Goal: Obtain resource: Download file/media

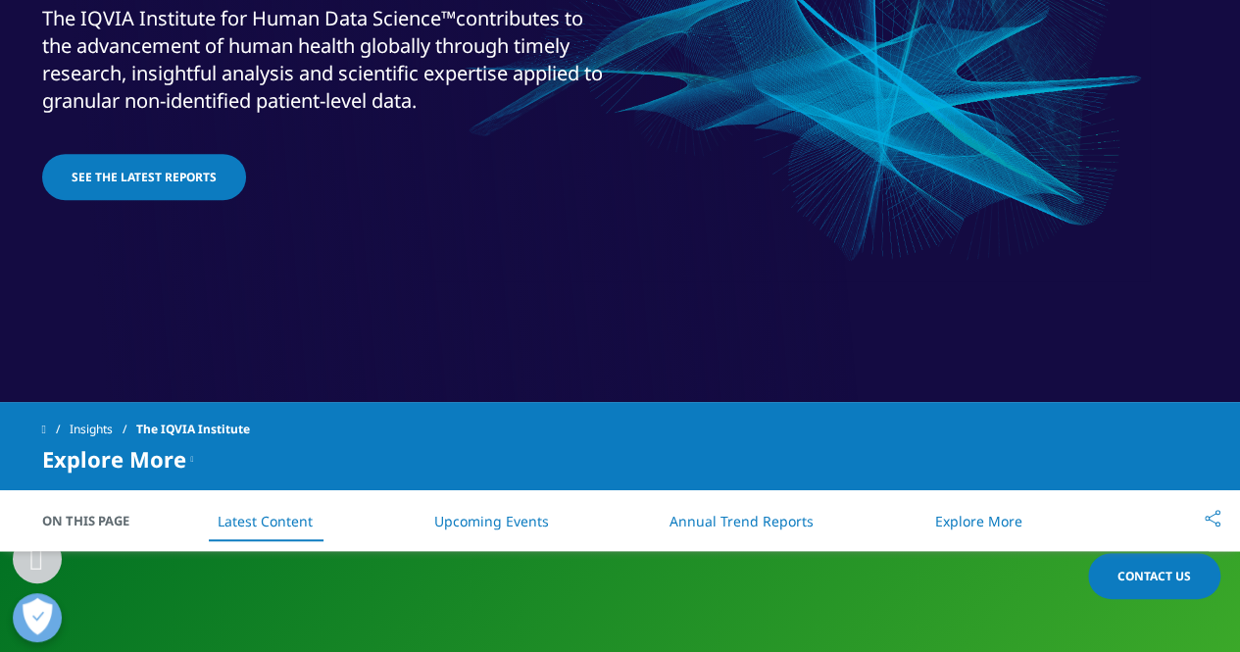
scroll to position [555, 0]
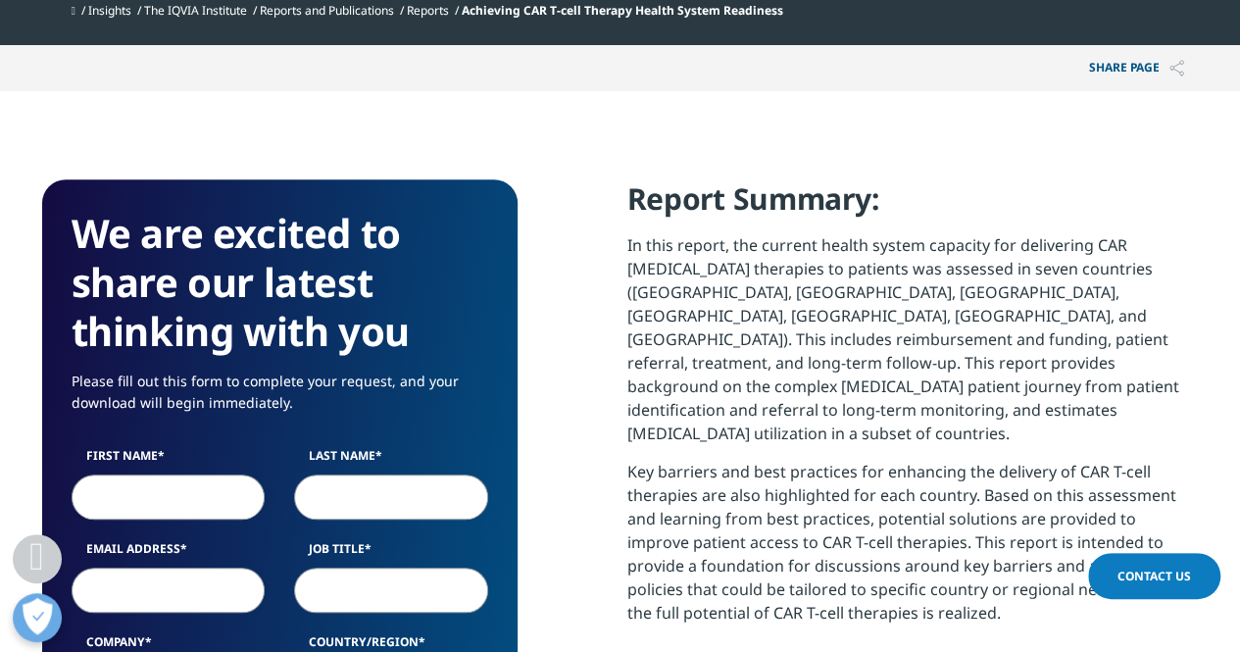
scroll to position [940, 0]
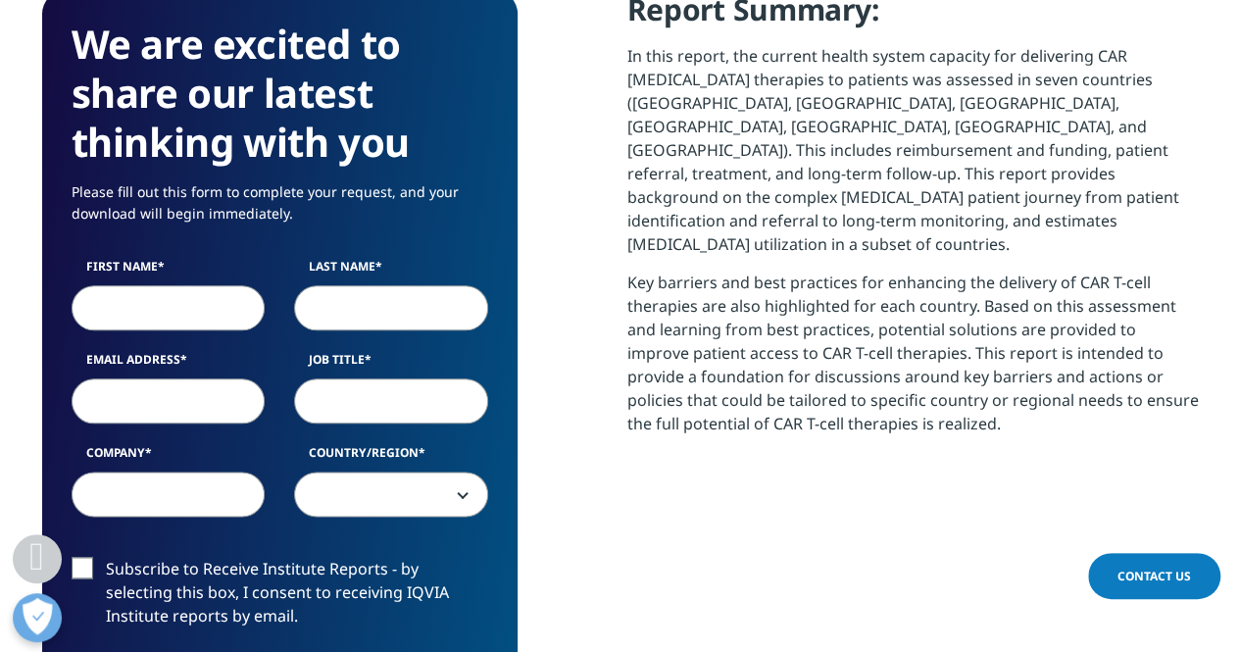
click at [220, 301] on input "First Name" at bounding box center [169, 307] width 194 height 45
type input "William"
type input "Leaf-Herrmann"
type input "WilliamLeaf-Herrmann@msn.com"
select select "[GEOGRAPHIC_DATA]"
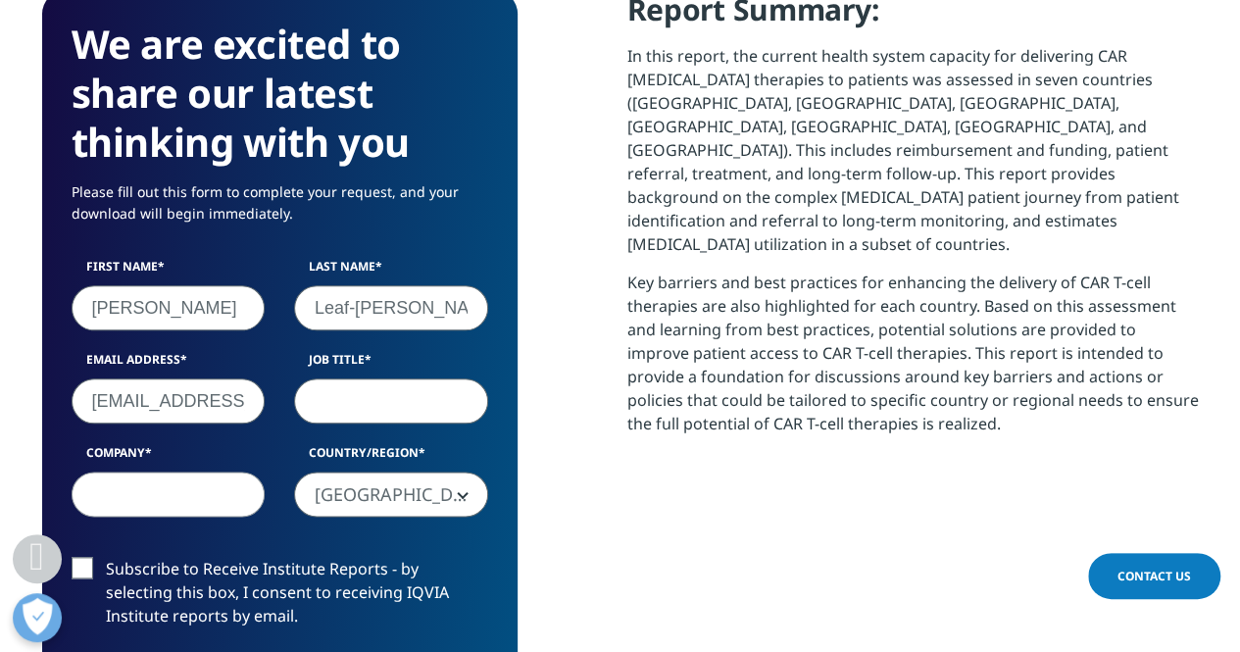
click at [434, 401] on input "Job Title" at bounding box center [391, 400] width 194 height 45
type input "Partner"
click at [197, 497] on input "Company" at bounding box center [169, 493] width 194 height 45
type input "LSC Lifesciences Consultants"
click at [88, 572] on label "Subscribe to Receive Institute Reports - by selecting this box, I consent to re…" at bounding box center [280, 597] width 417 height 81
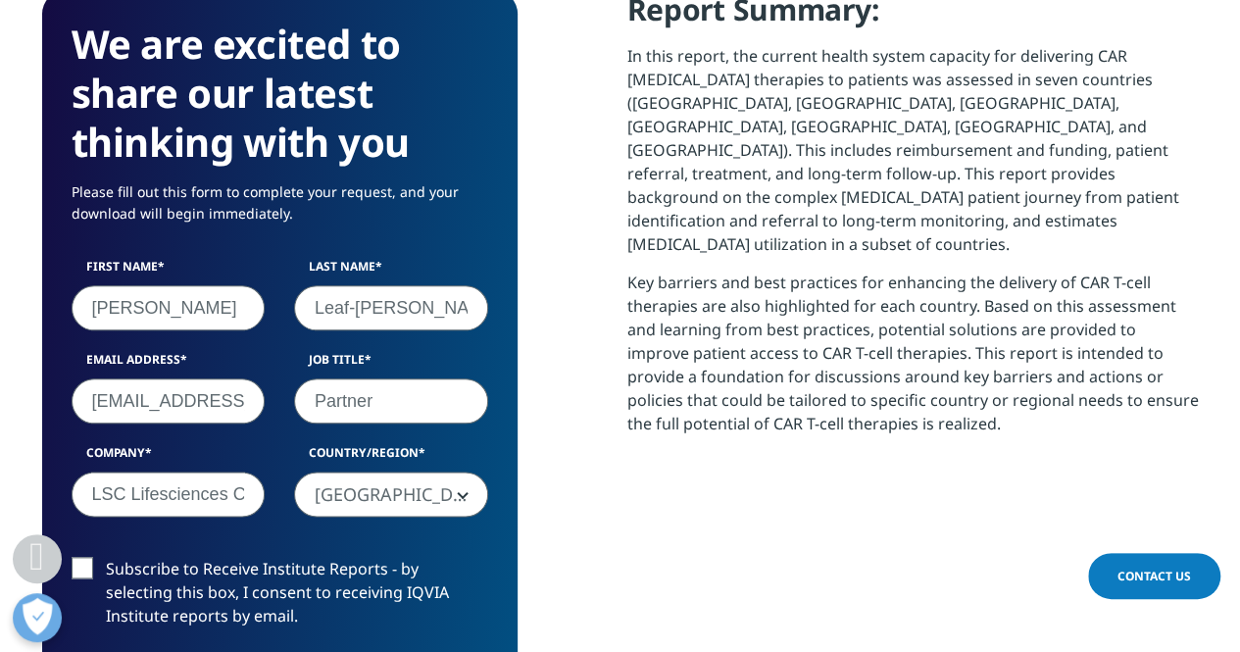
click at [106, 557] on input "Subscribe to Receive Institute Reports - by selecting this box, I consent to re…" at bounding box center [106, 557] width 0 height 0
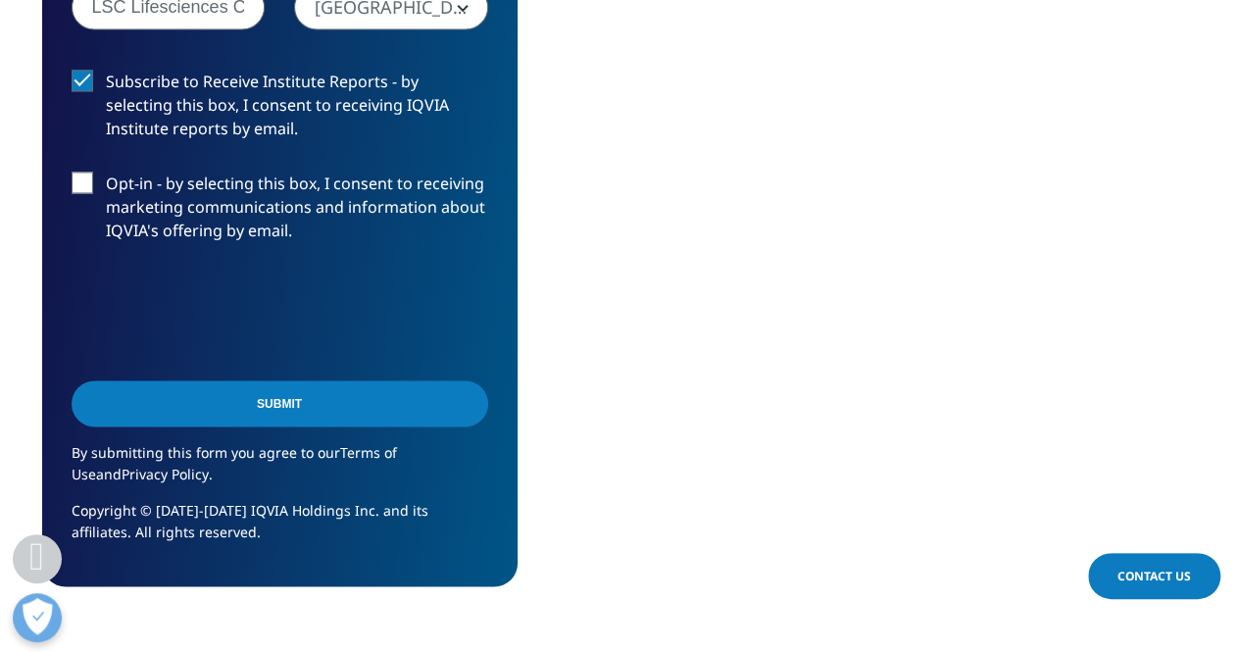
scroll to position [1437, 0]
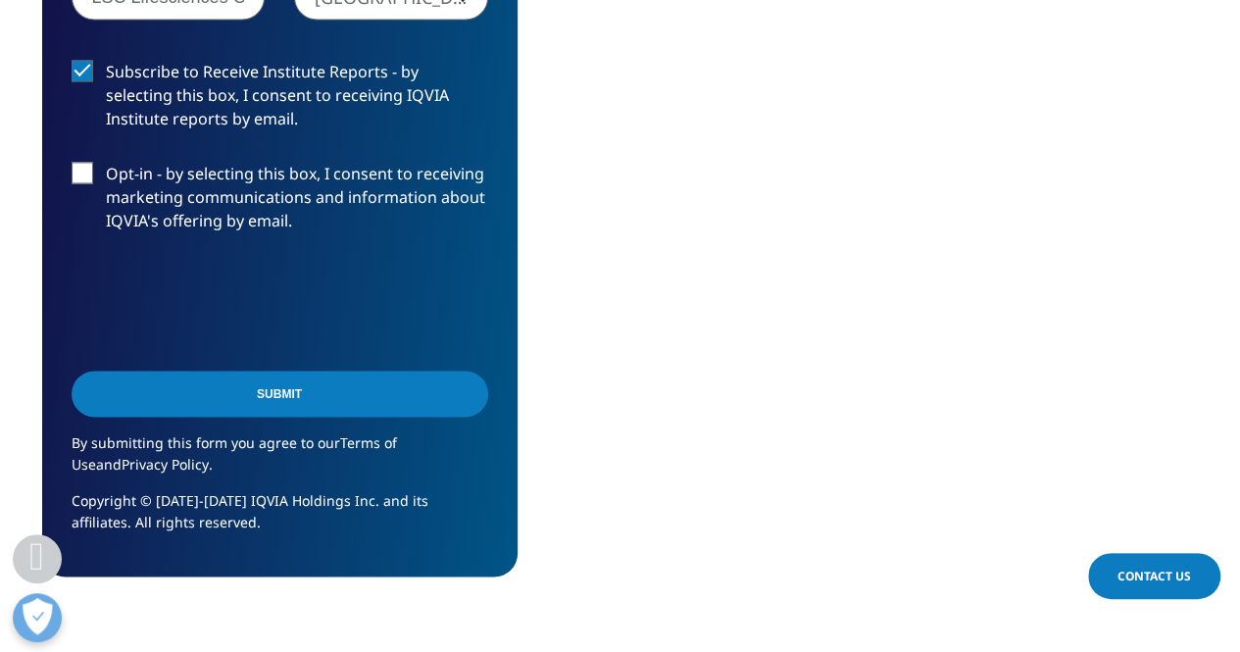
click at [90, 177] on label "Opt-in - by selecting this box, I consent to receiving marketing communications…" at bounding box center [280, 202] width 417 height 81
click at [106, 162] on input "Opt-in - by selecting this box, I consent to receiving marketing communications…" at bounding box center [106, 162] width 0 height 0
click at [266, 386] on input "Submit" at bounding box center [280, 394] width 417 height 46
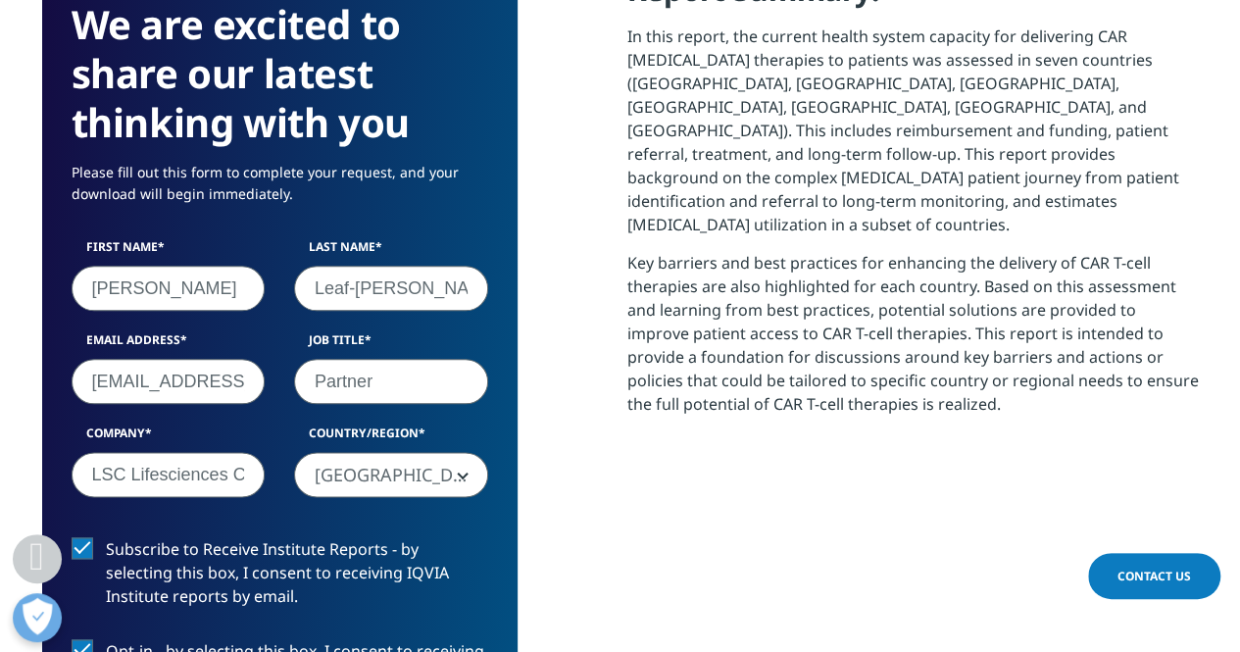
scroll to position [484, 1157]
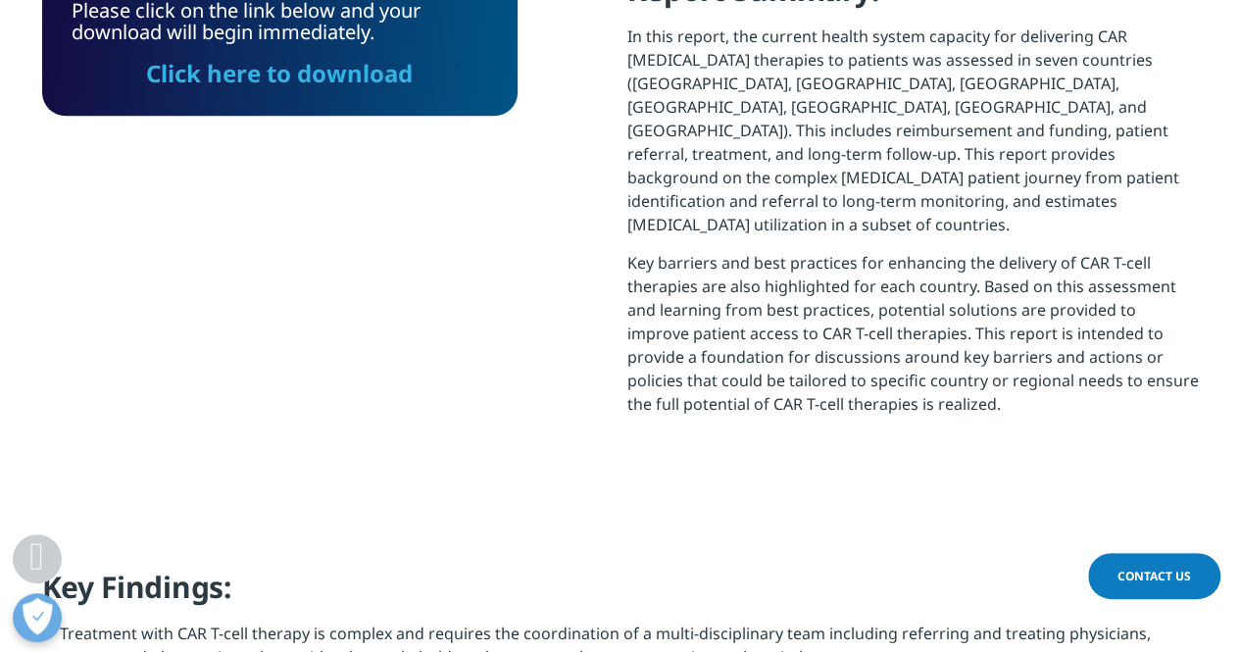
click at [276, 67] on link "Click here to download" at bounding box center [279, 73] width 267 height 32
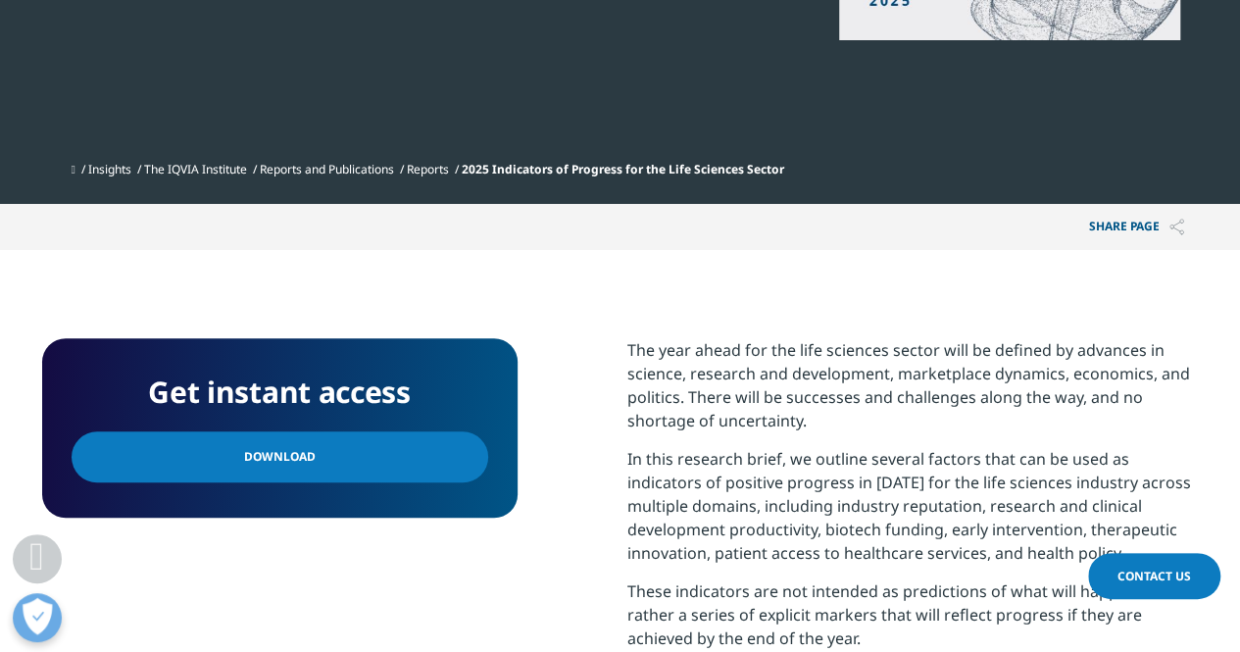
scroll to position [664, 0]
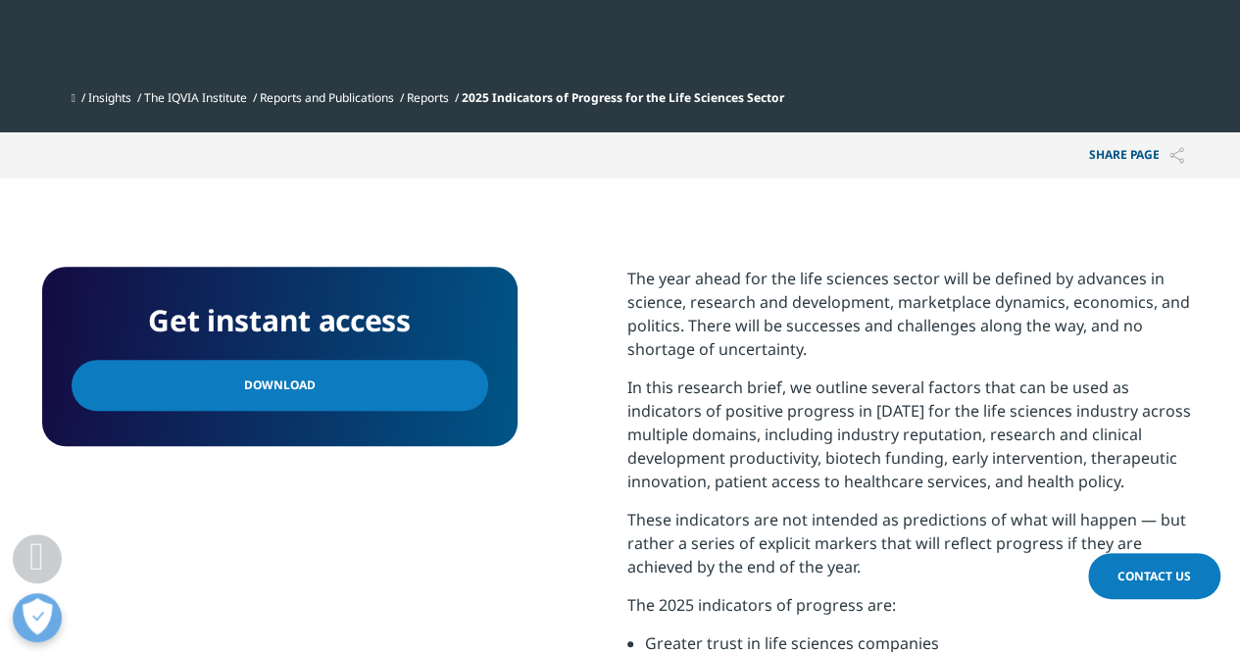
click at [272, 396] on link "Download" at bounding box center [280, 385] width 417 height 51
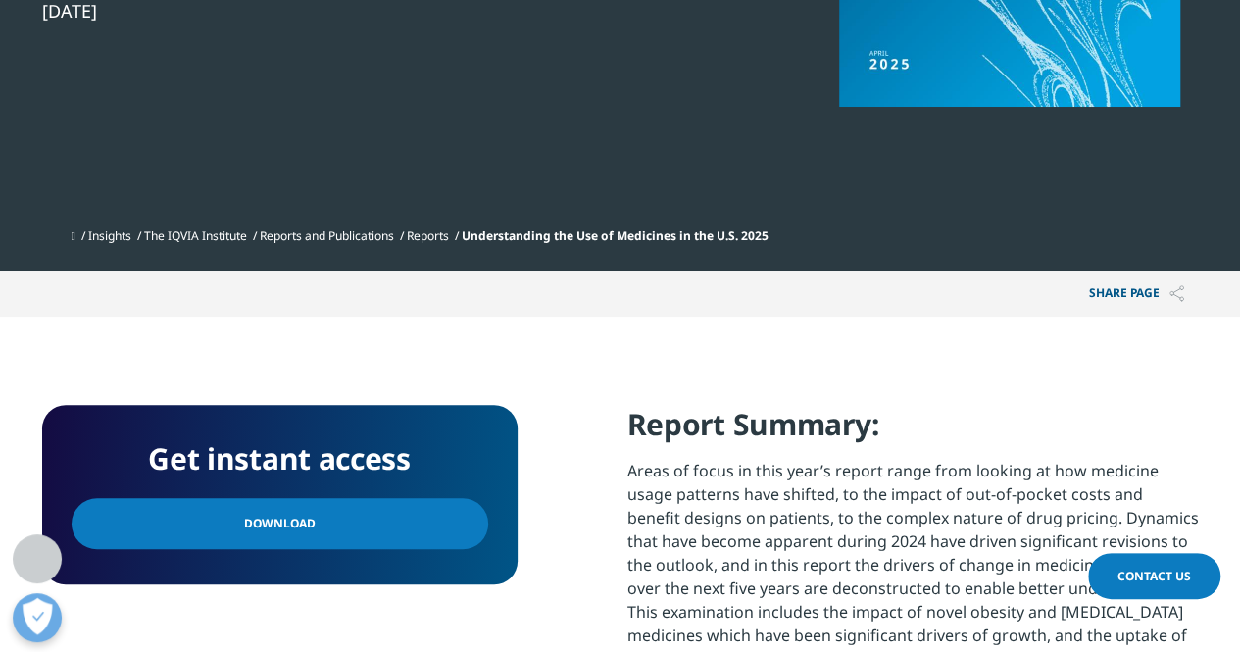
scroll to position [567, 0]
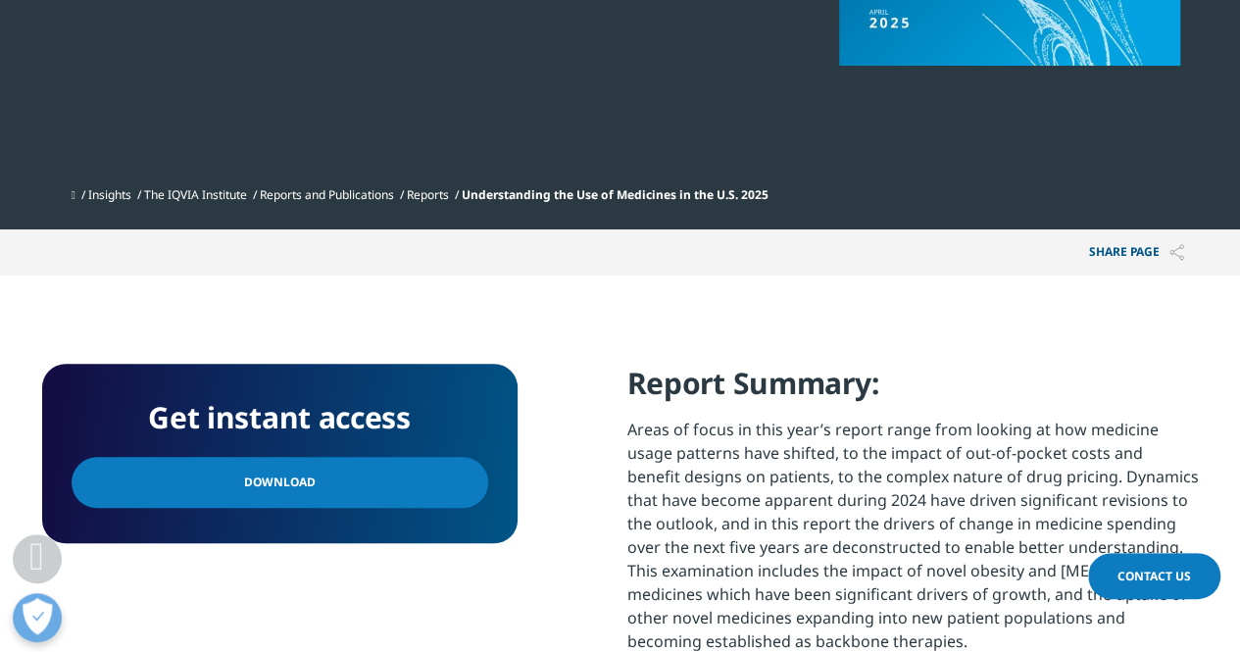
click at [407, 468] on link "Download" at bounding box center [280, 482] width 417 height 51
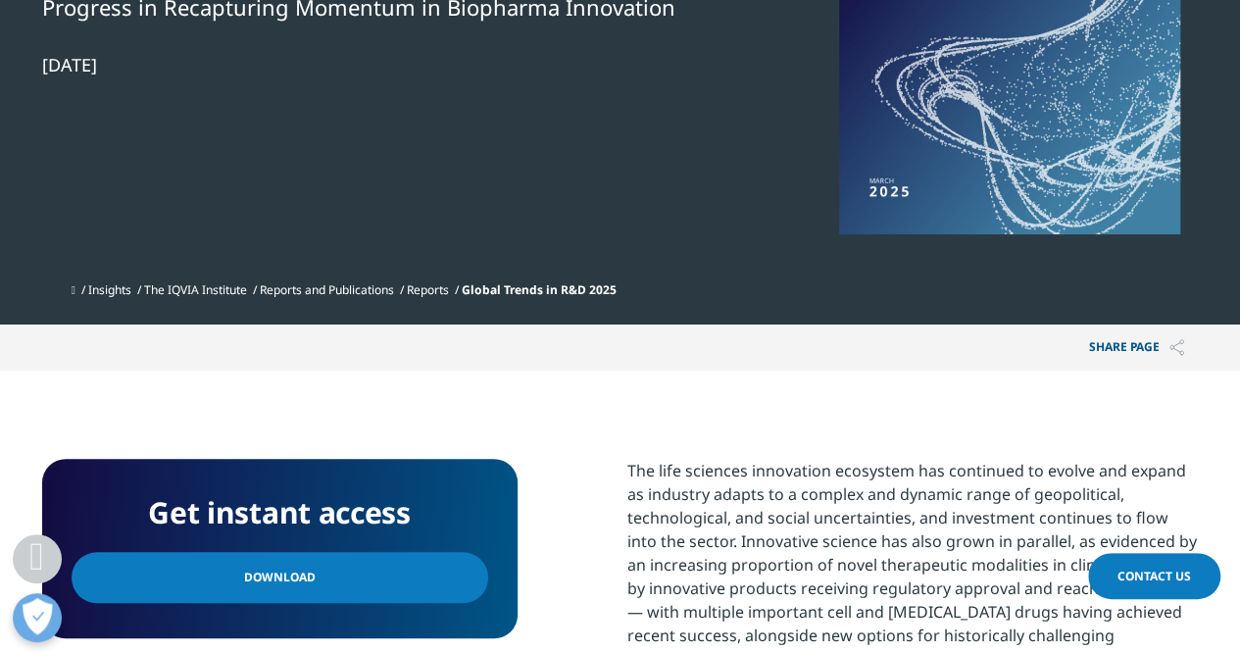
scroll to position [482, 0]
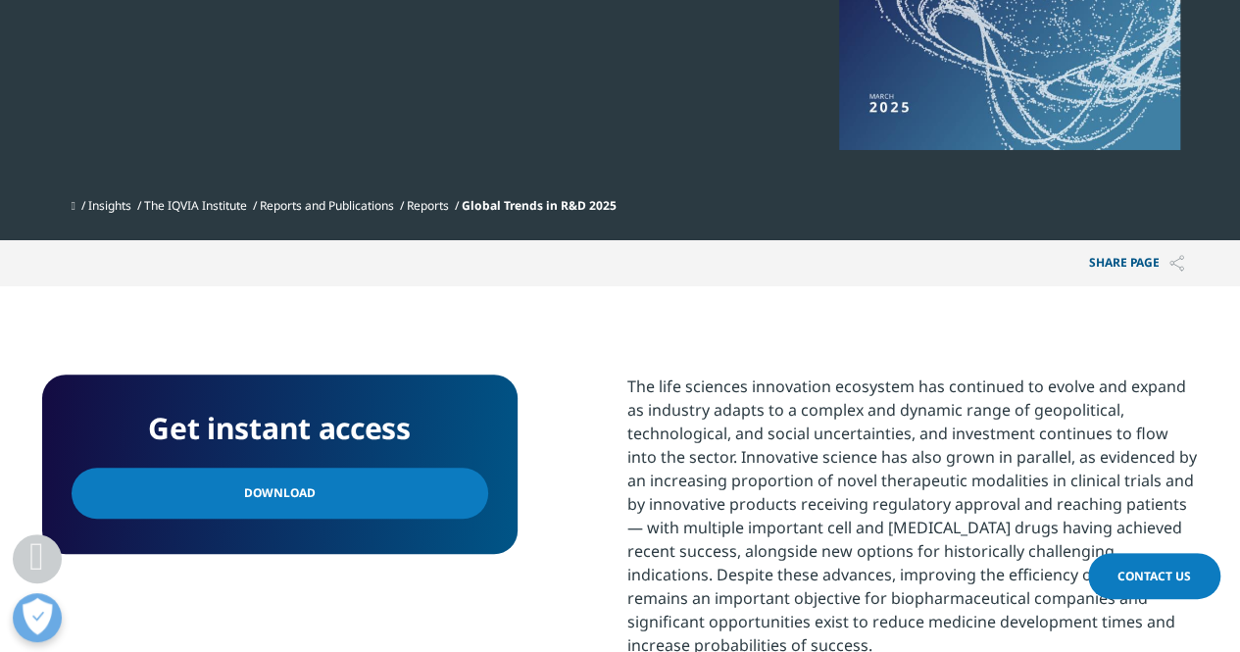
click at [182, 495] on link "Download" at bounding box center [280, 493] width 417 height 51
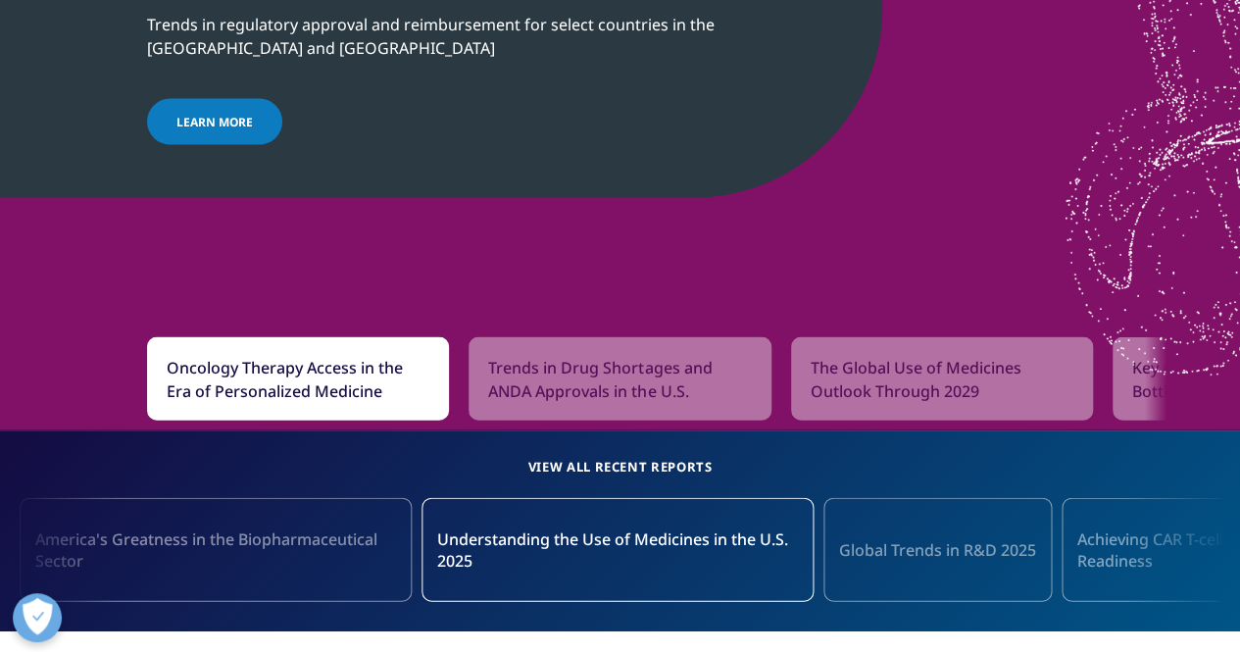
click at [912, 380] on span "The Global Use of Medicines Outlook Through 2029" at bounding box center [942, 379] width 263 height 47
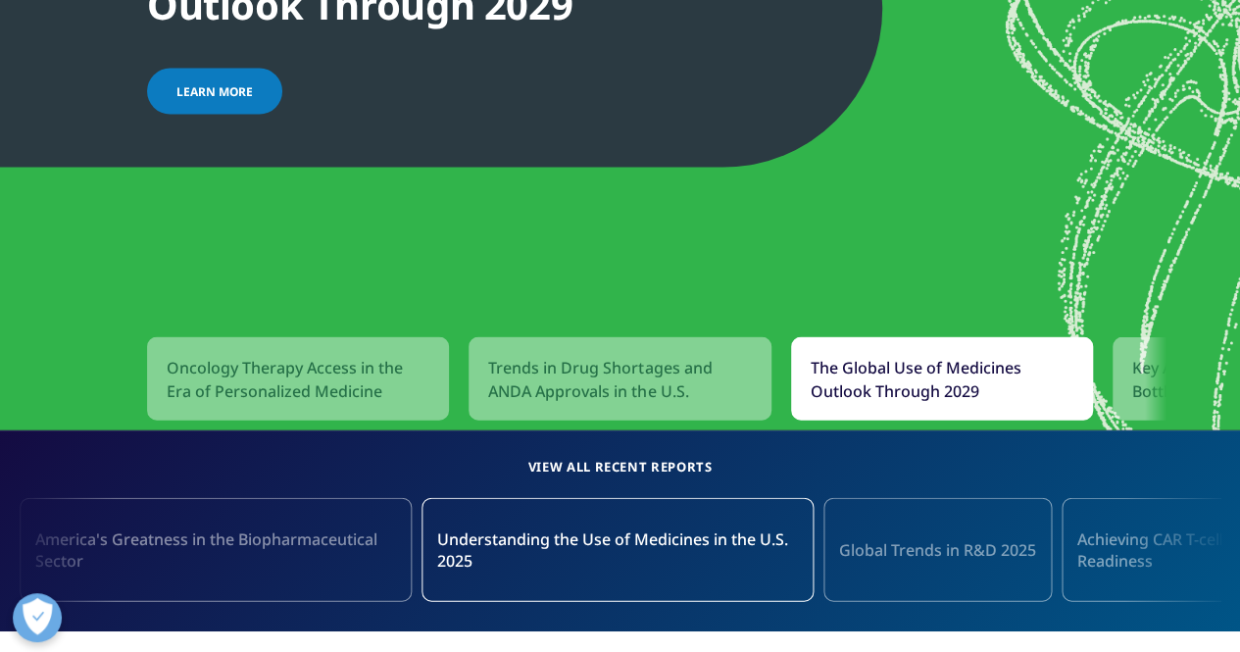
click at [912, 380] on span "The Global Use of Medicines Outlook Through 2029" at bounding box center [942, 379] width 263 height 47
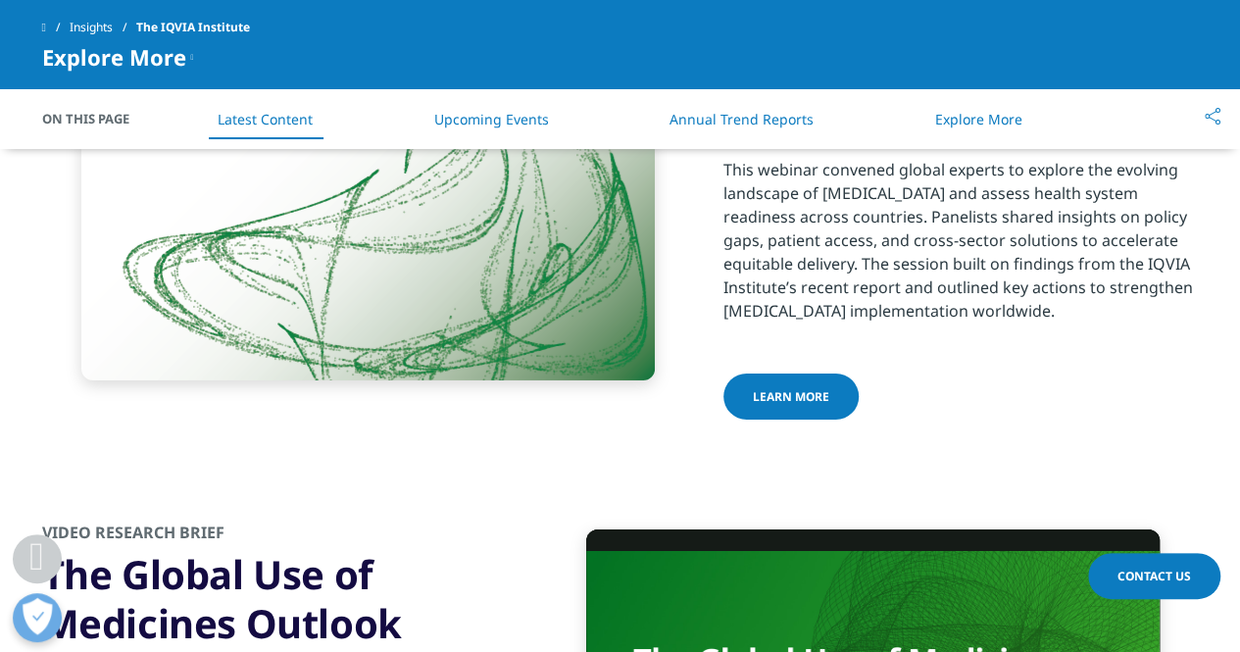
scroll to position [2952, 0]
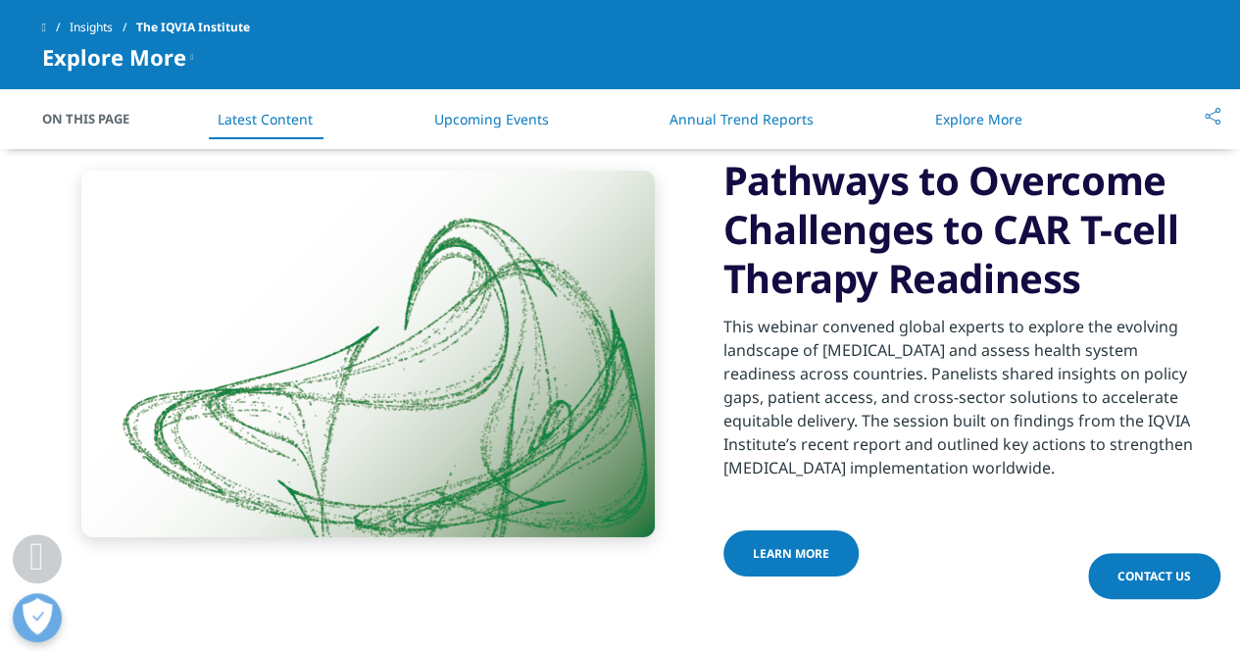
click at [751, 115] on link "Annual Trend Reports" at bounding box center [741, 119] width 144 height 19
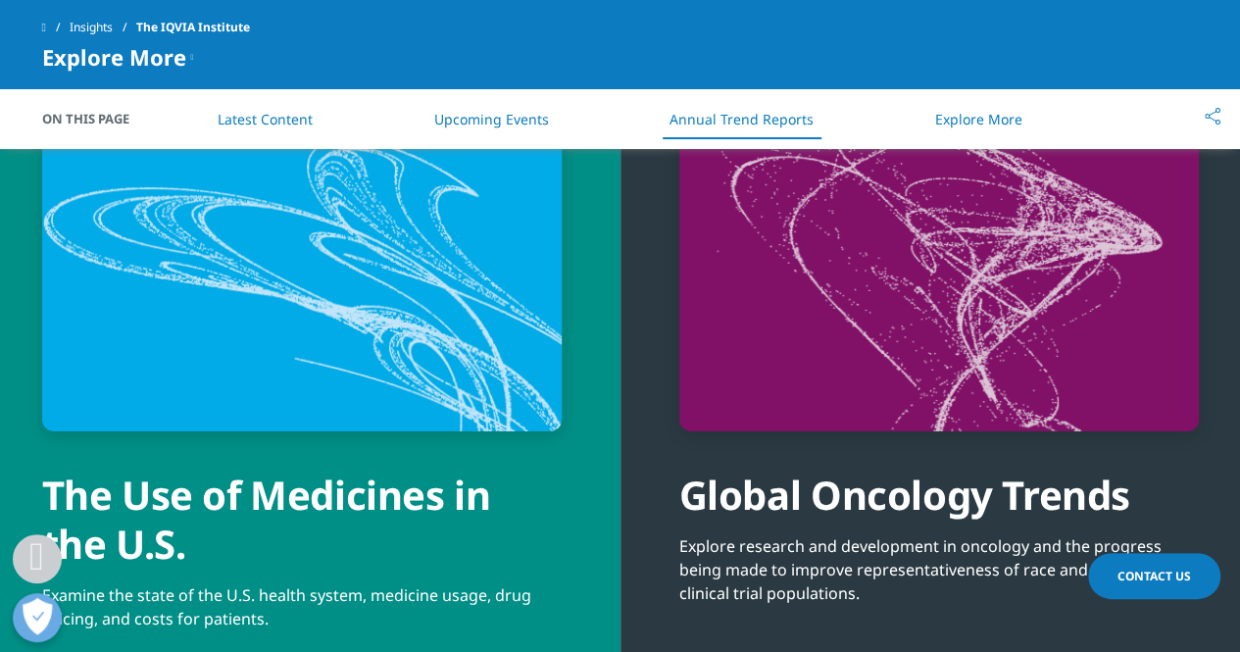
scroll to position [7094, 0]
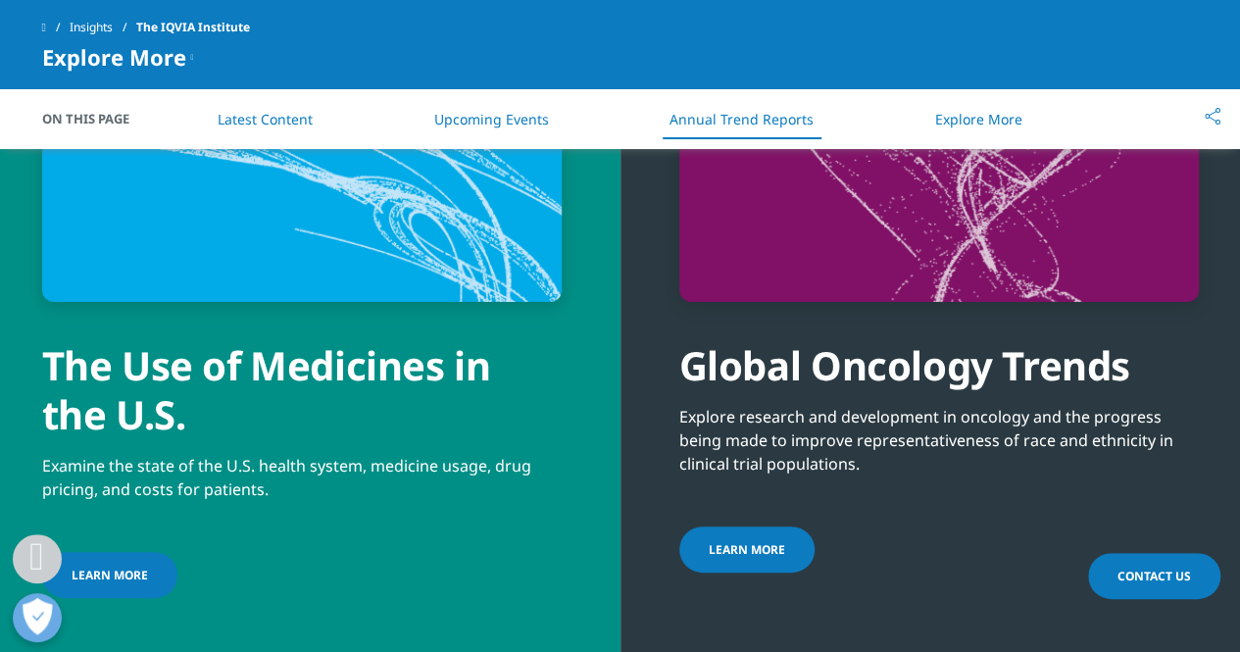
click at [737, 541] on span "LEARN MORE" at bounding box center [747, 549] width 76 height 17
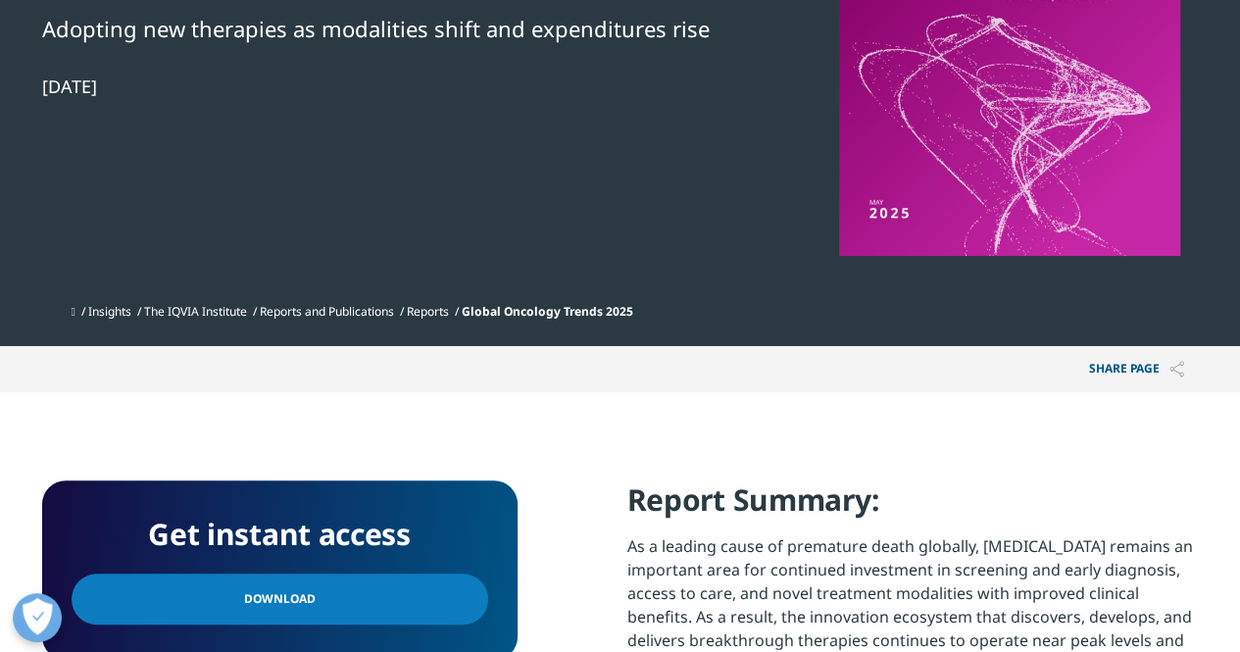
scroll to position [413, 0]
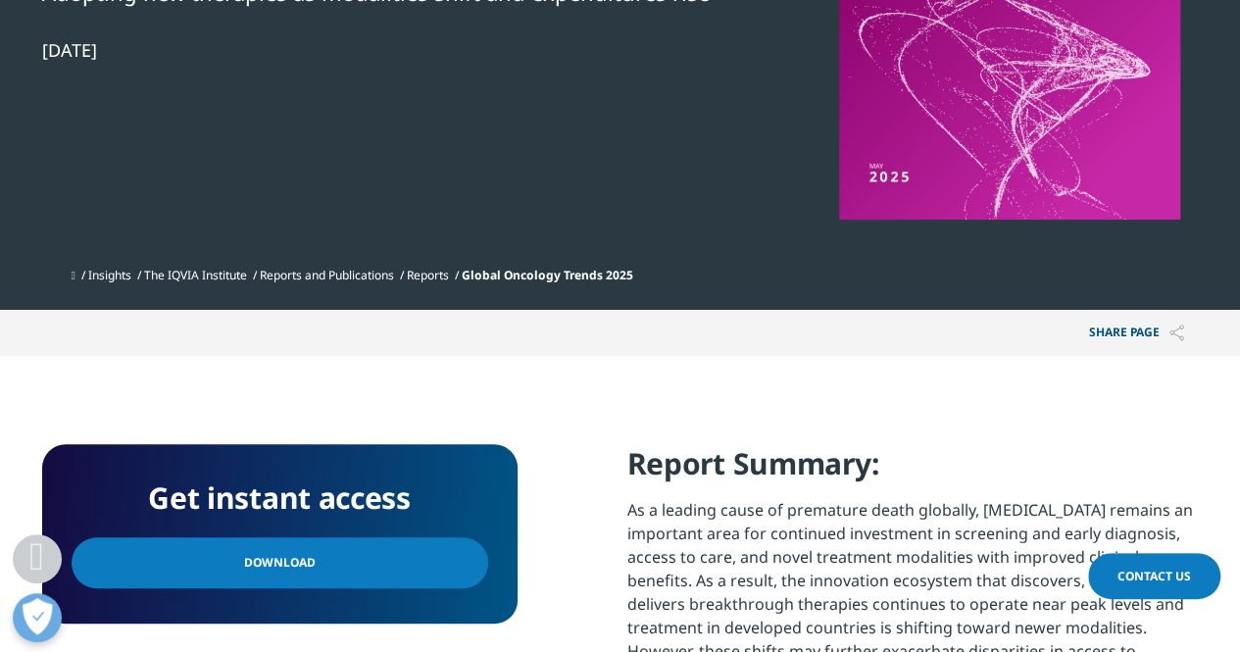
click at [462, 574] on link "Download" at bounding box center [280, 562] width 417 height 51
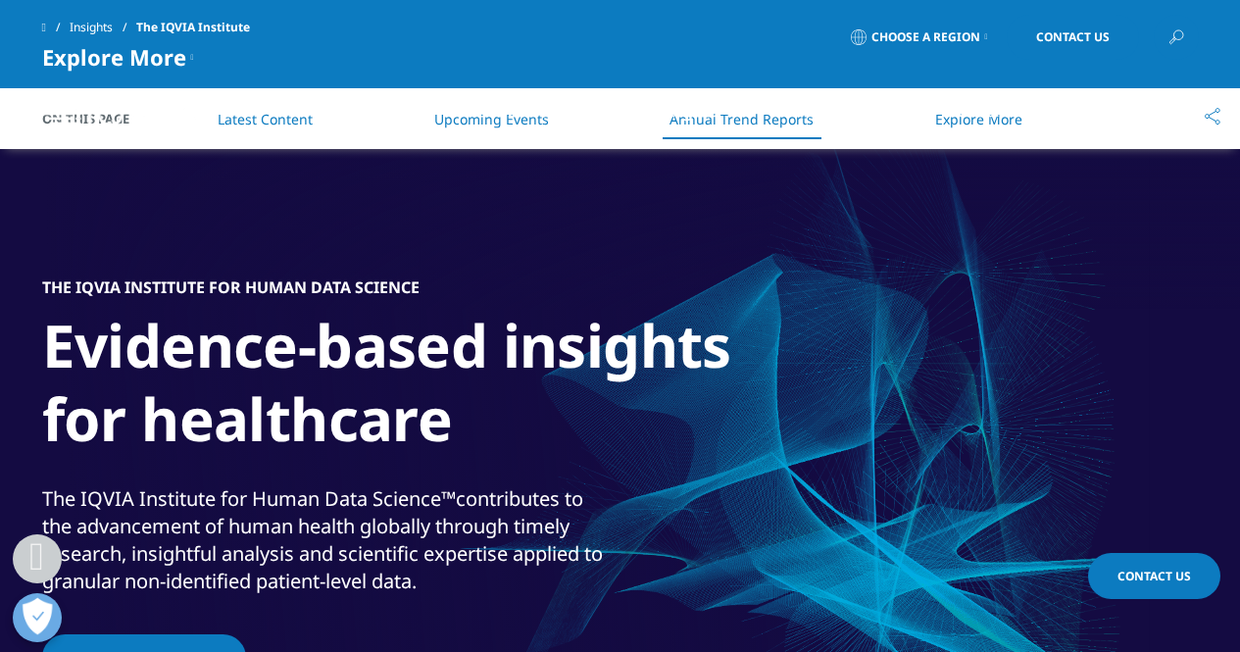
scroll to position [6749, 0]
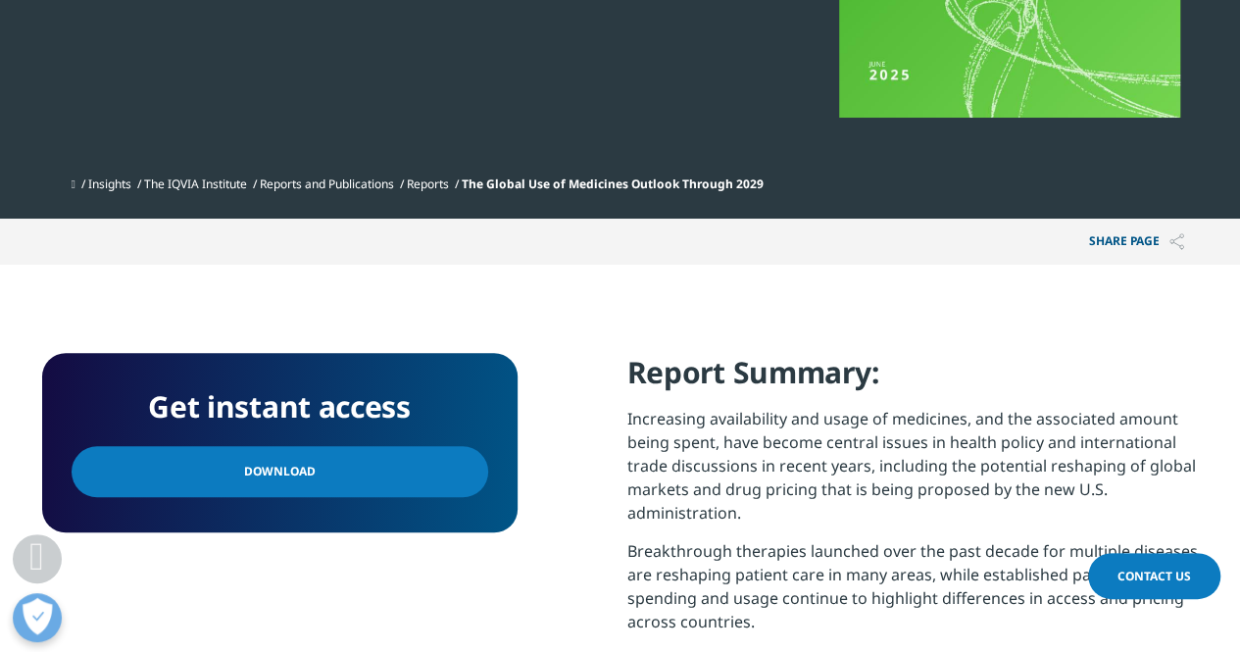
scroll to position [541, 0]
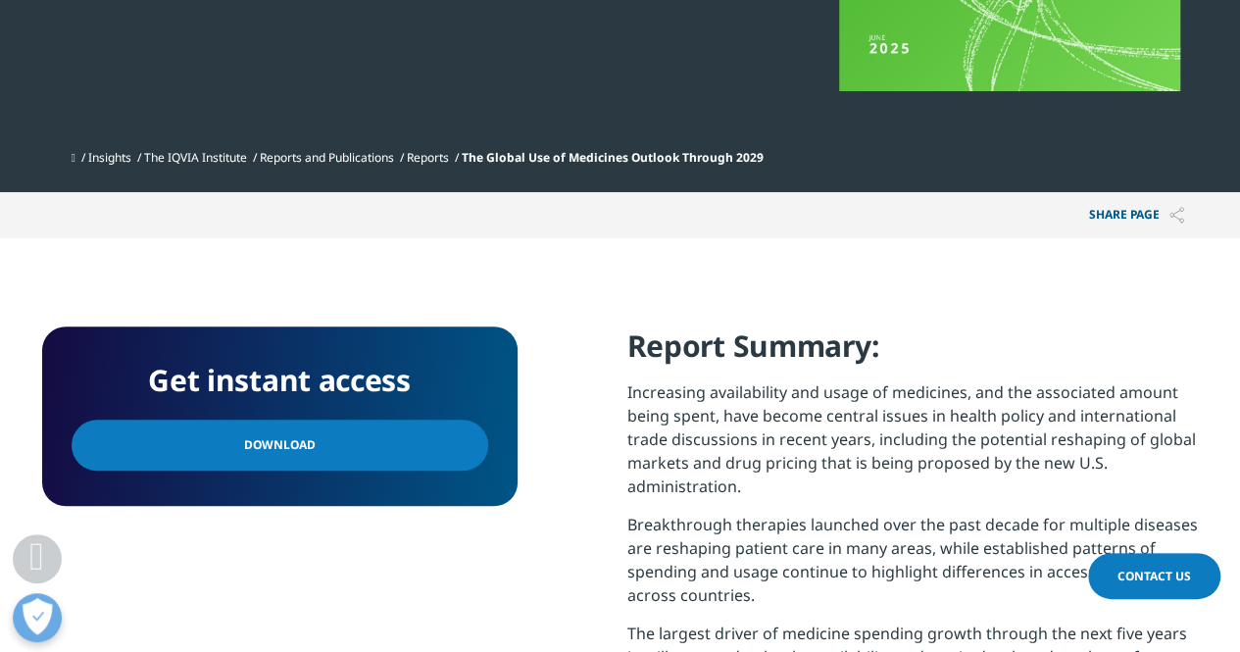
click at [362, 442] on link "Download" at bounding box center [280, 445] width 417 height 51
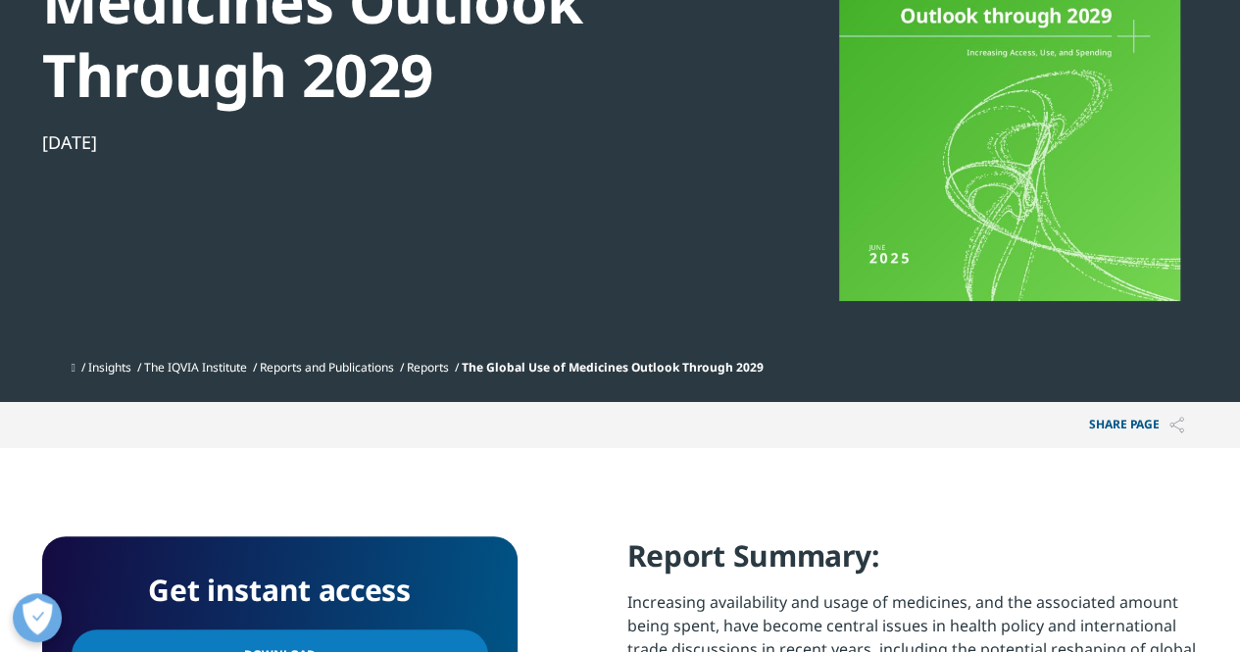
scroll to position [269, 0]
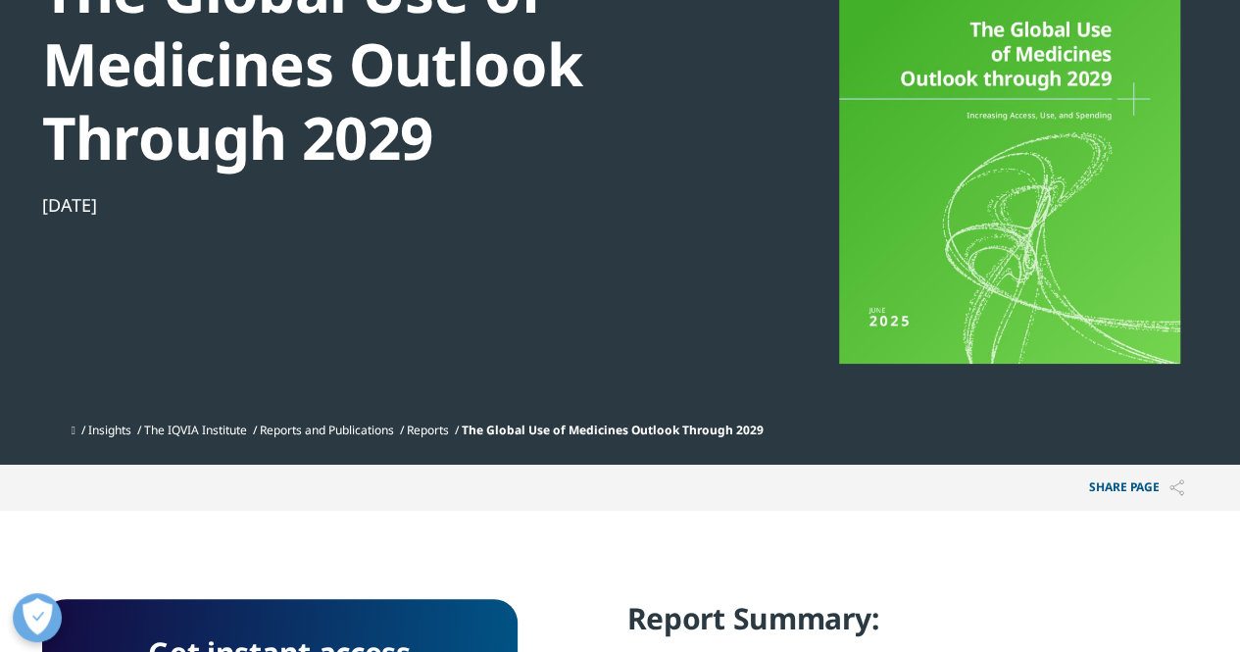
click at [439, 434] on link "Reports" at bounding box center [428, 429] width 42 height 17
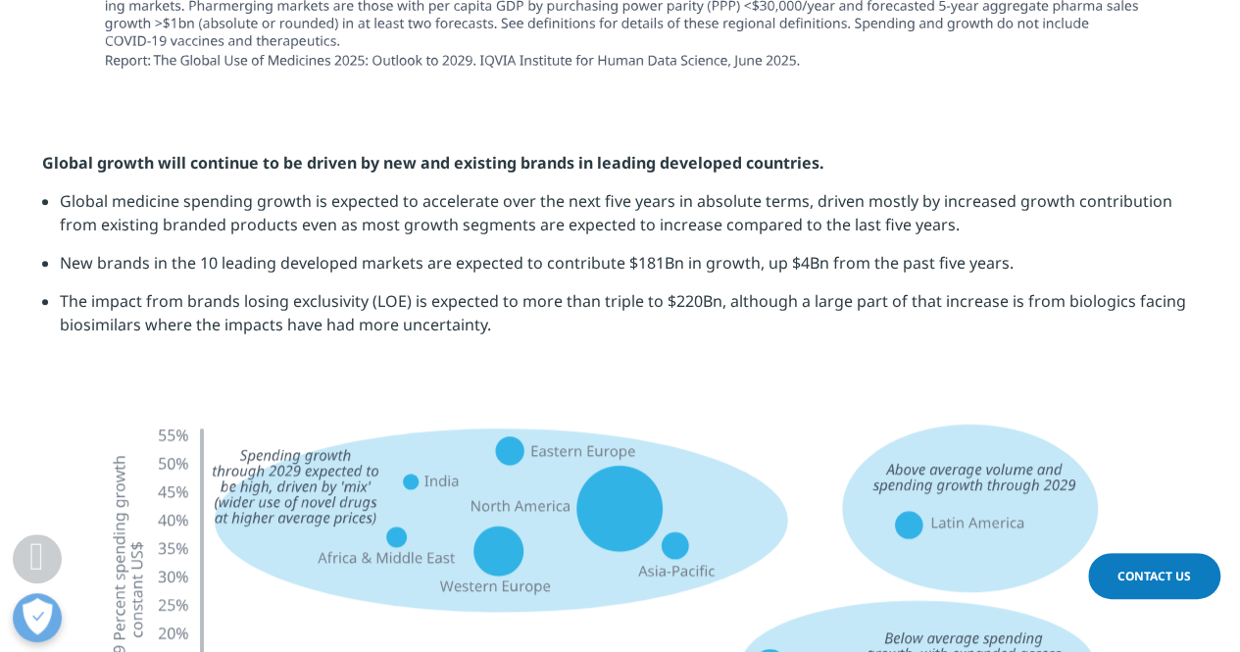
scroll to position [4345, 0]
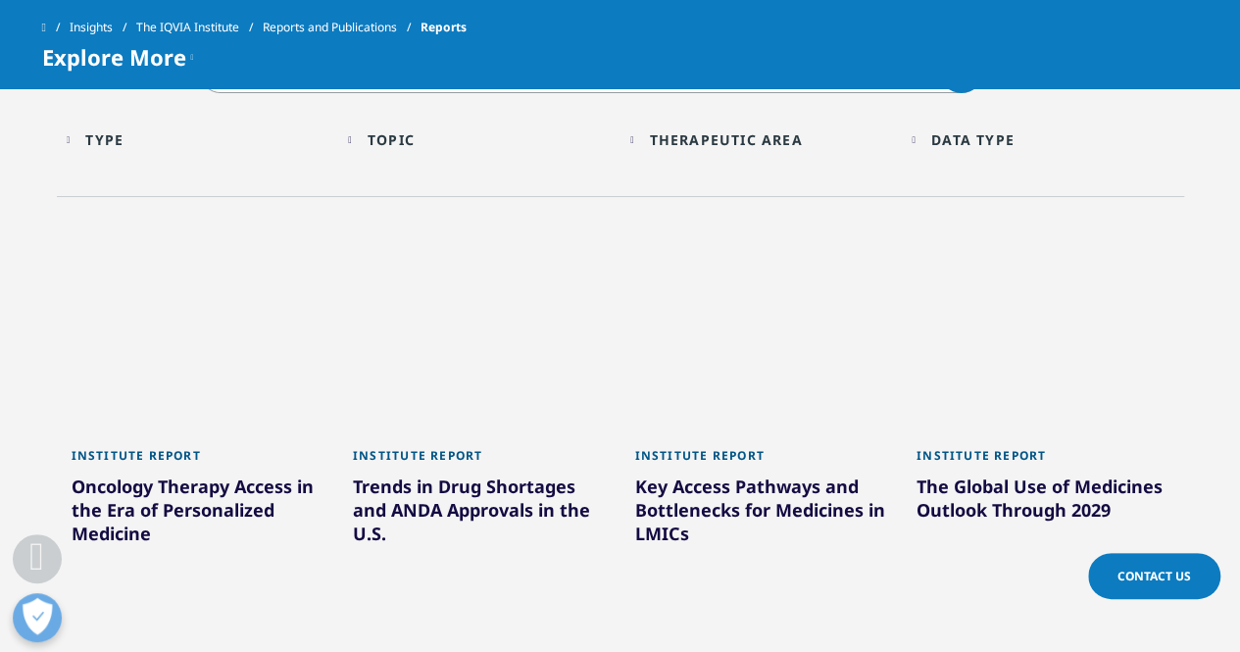
scroll to position [957, 0]
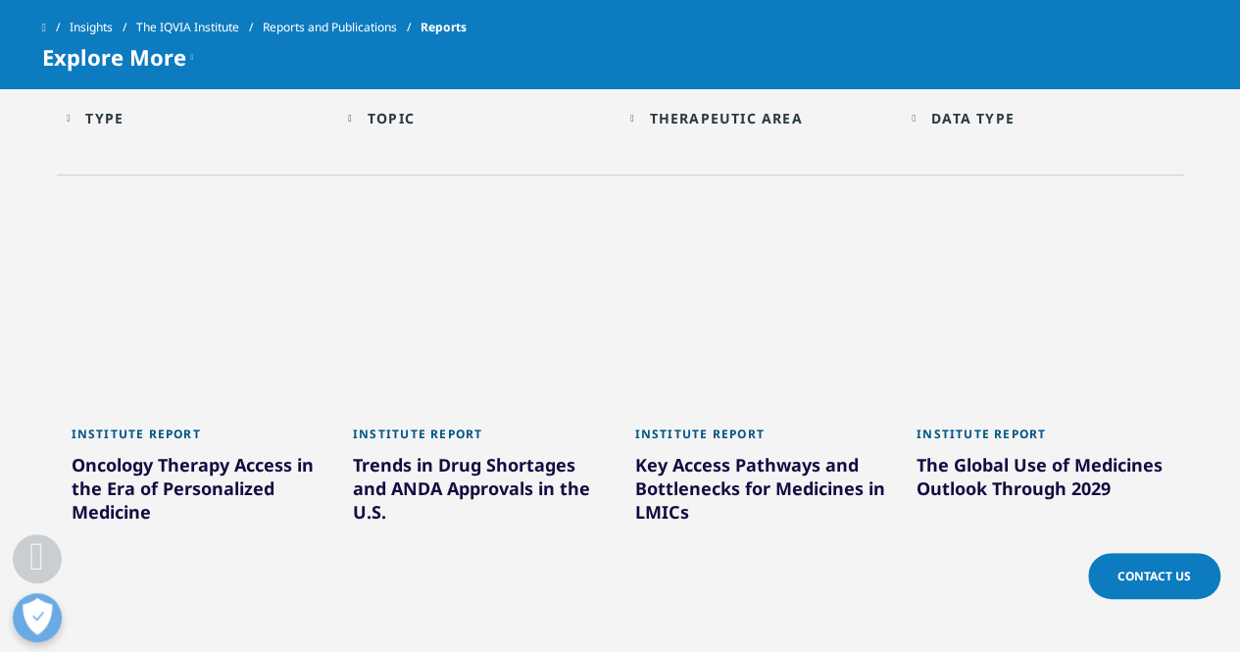
drag, startPoint x: 1249, startPoint y: 146, endPoint x: 1250, endPoint y: 389, distance: 243.1
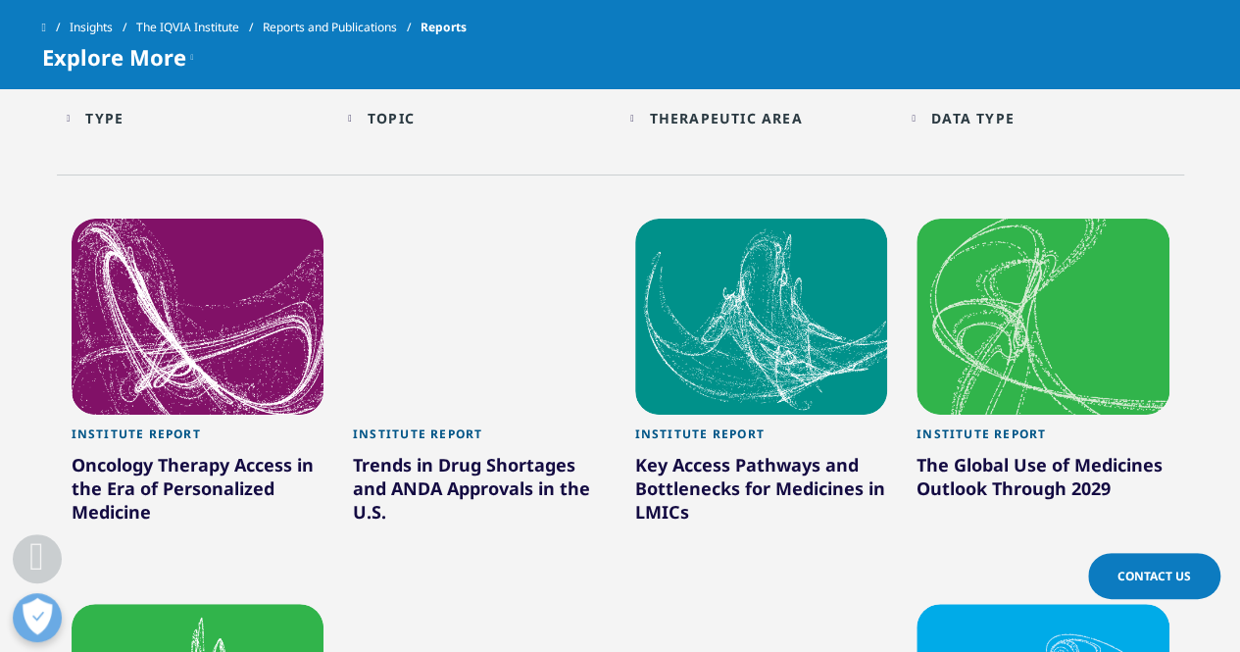
click at [1239, 389] on html "Clear Search Loading Choose a Region Contact Us" at bounding box center [620, 529] width 1240 height 2972
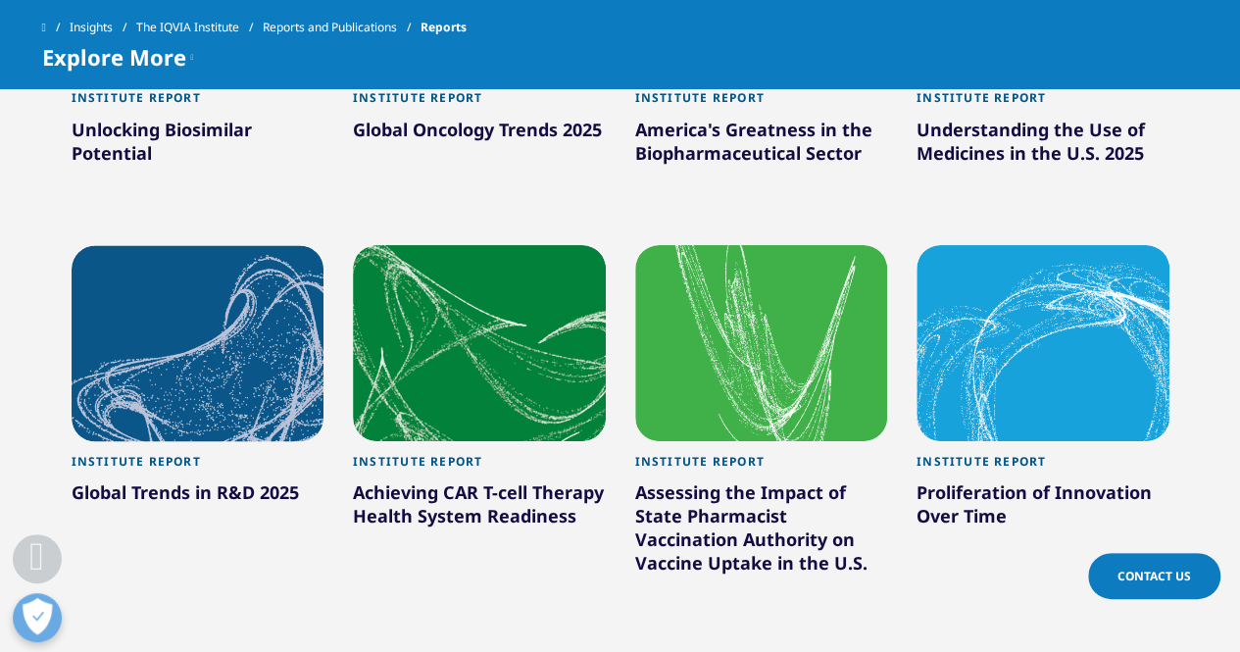
scroll to position [1700, 0]
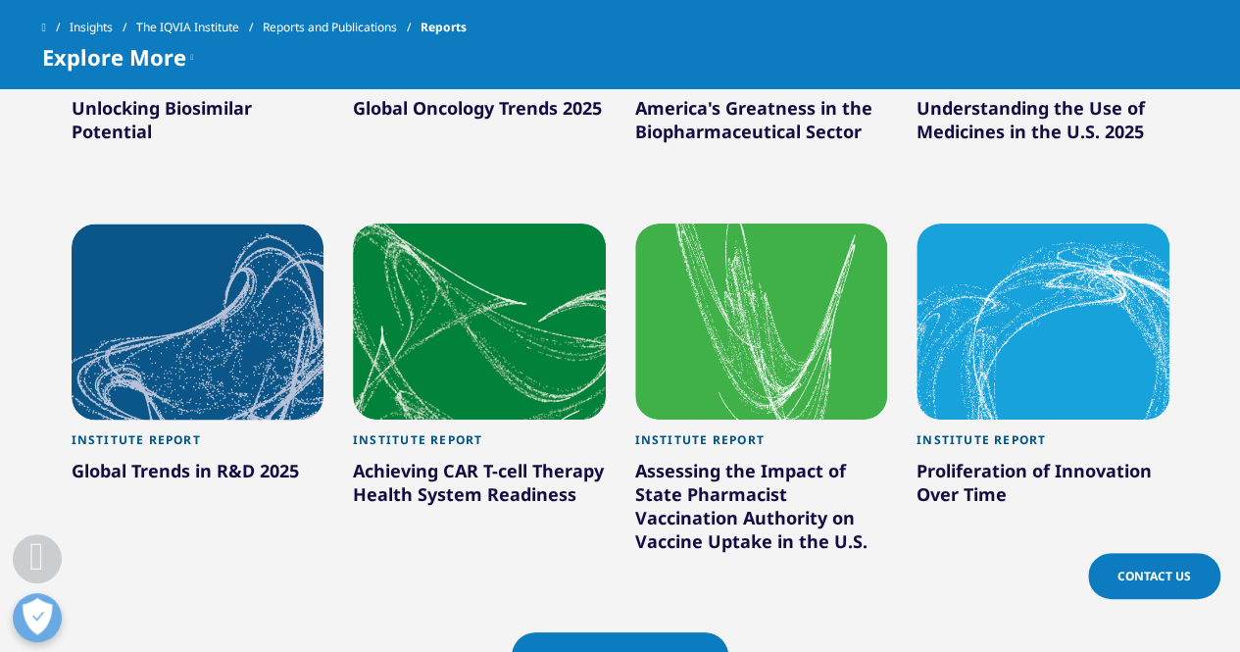
click at [1105, 356] on div at bounding box center [1042, 321] width 253 height 196
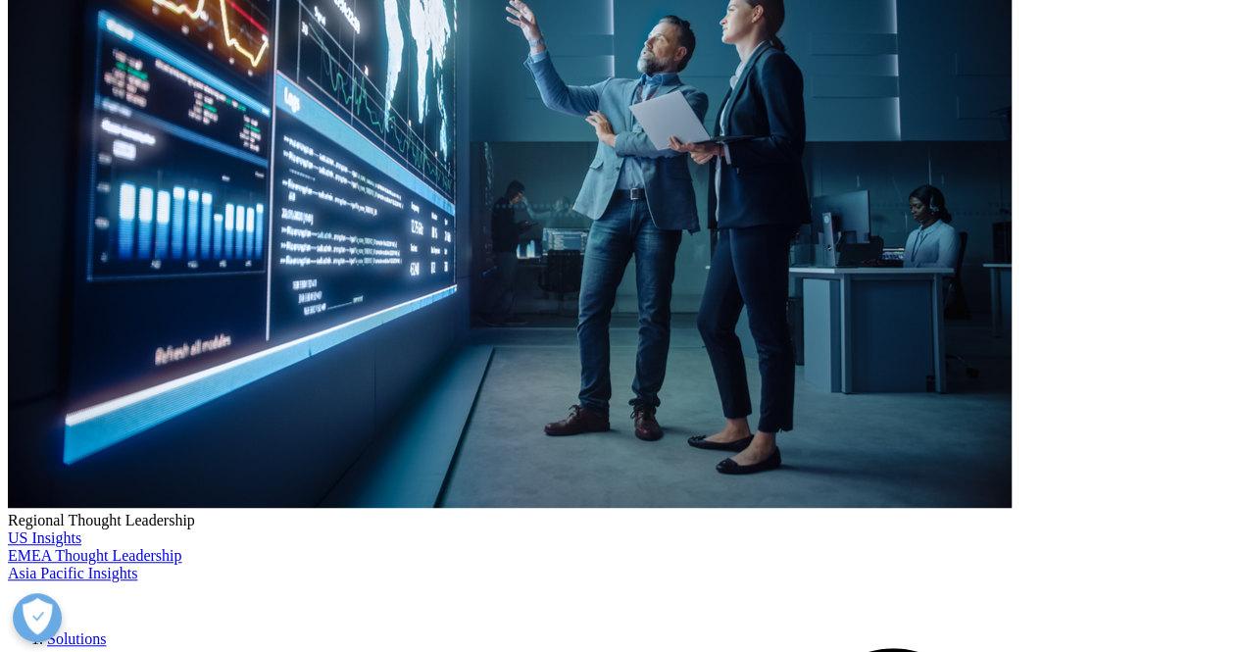
scroll to position [426, 0]
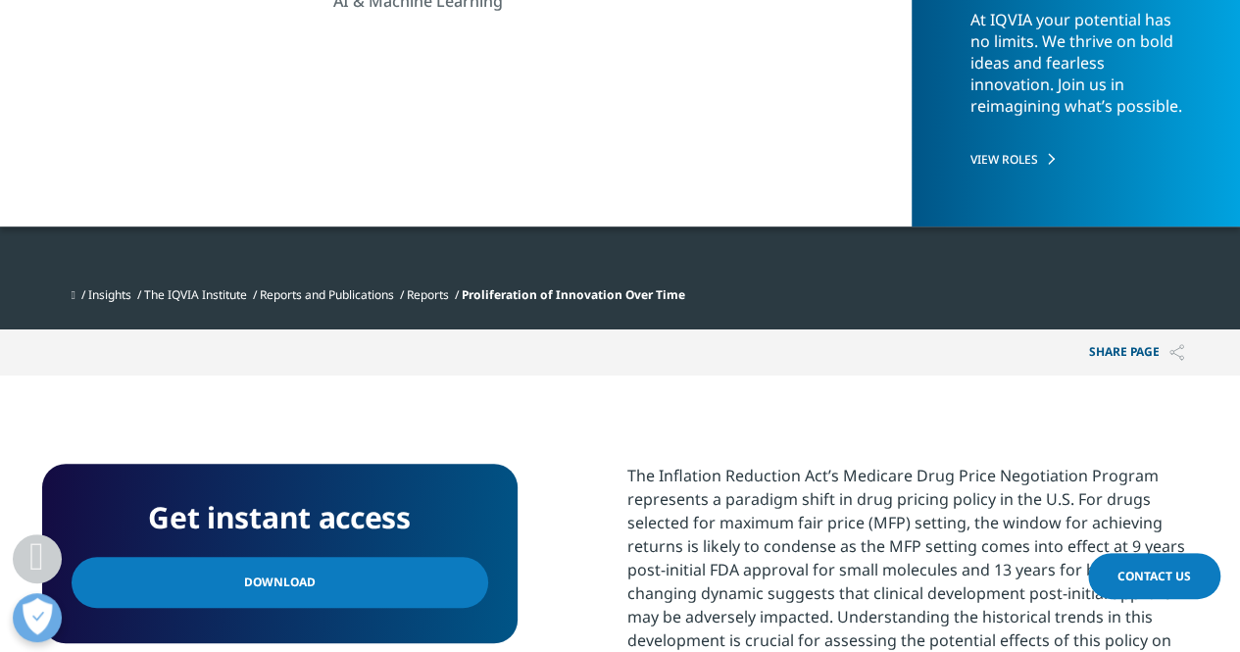
click at [443, 564] on link "Download" at bounding box center [280, 582] width 417 height 51
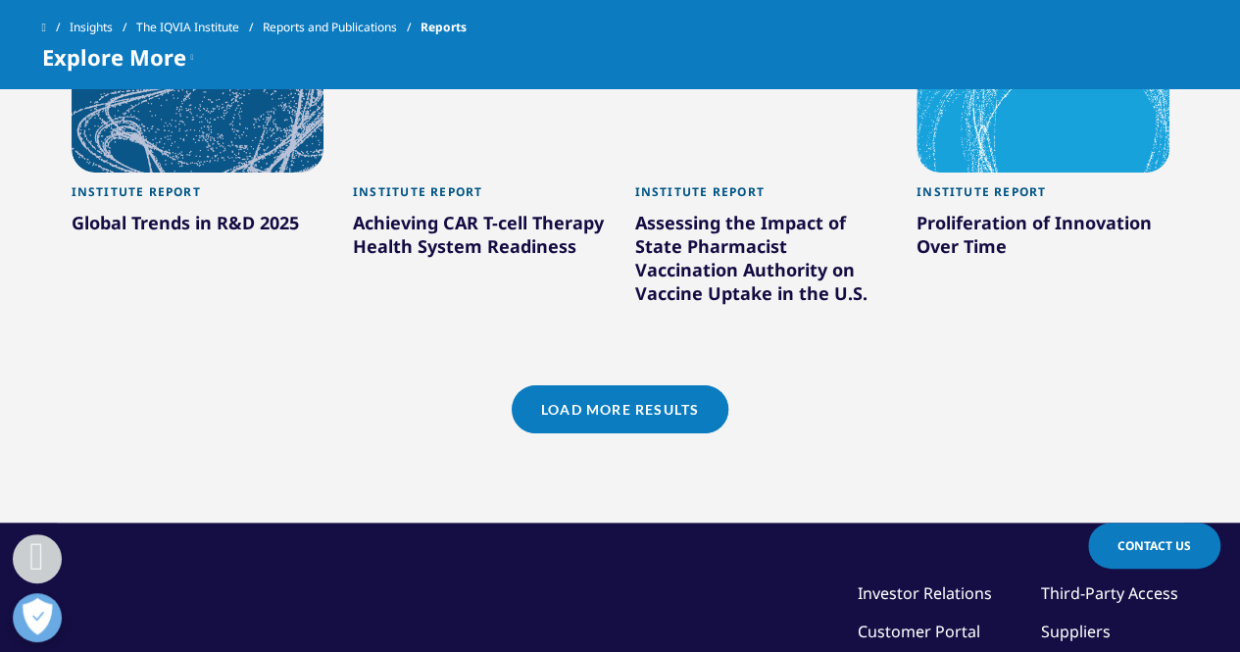
scroll to position [1962, 0]
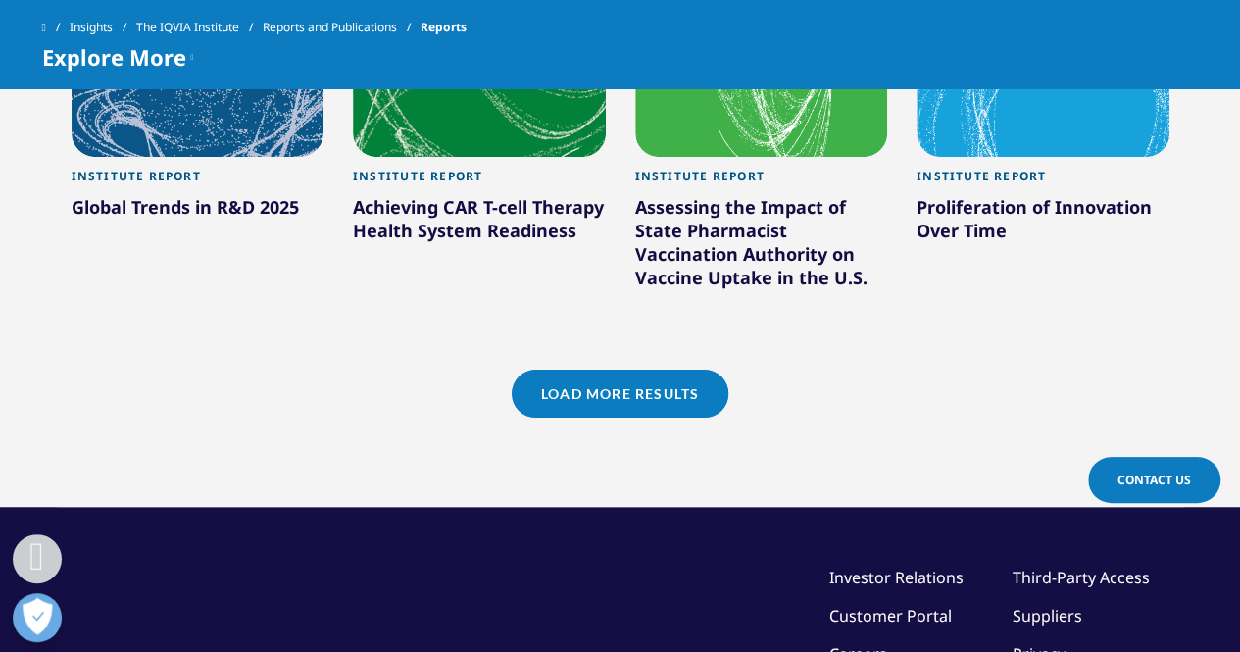
click at [663, 400] on link "Load More Results" at bounding box center [620, 394] width 217 height 48
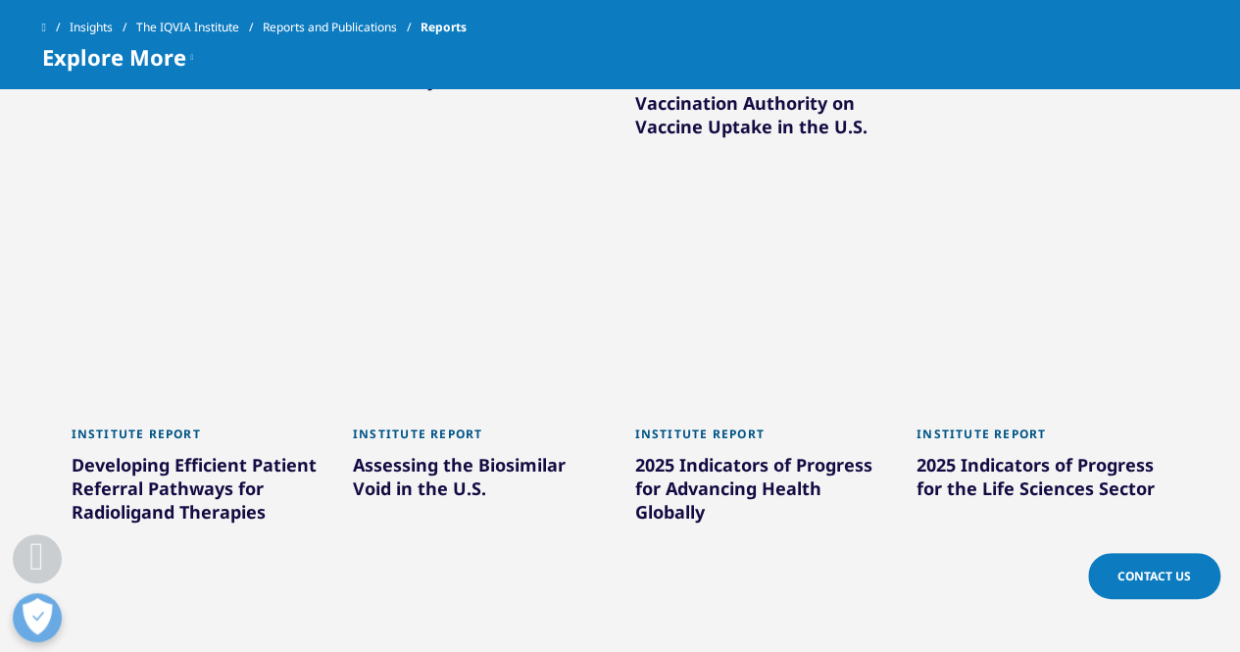
scroll to position [2263, 0]
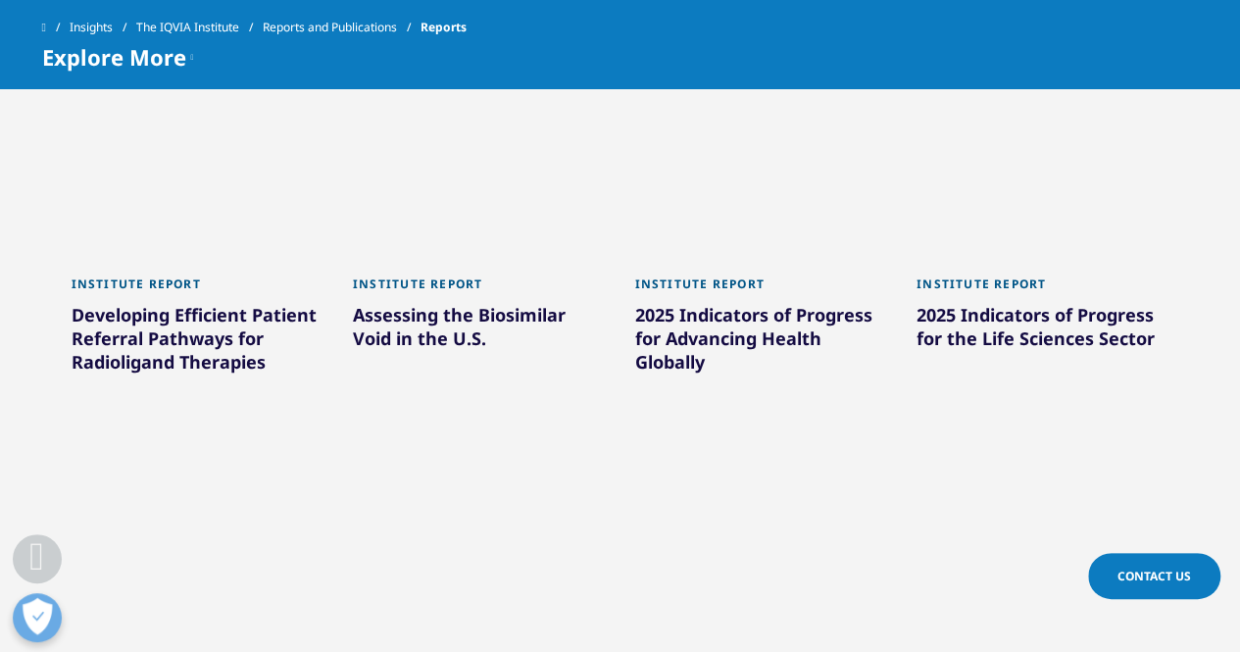
click at [221, 202] on div at bounding box center [198, 167] width 253 height 196
